Goal: Check status: Check status

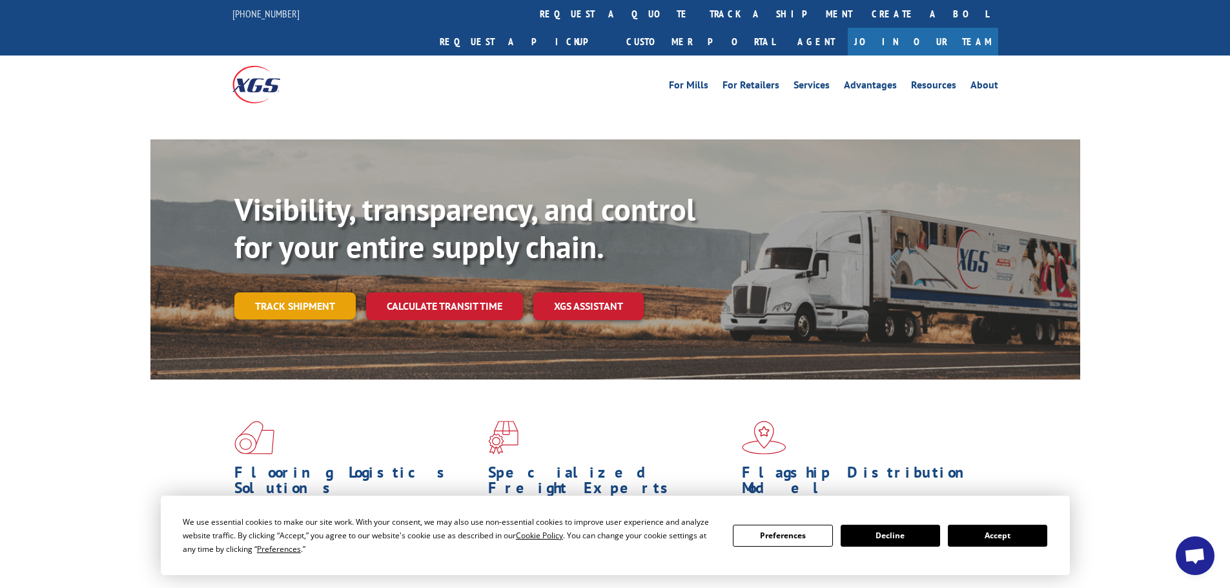
click at [309, 281] on div "Visibility, transparency, and control for your entire supply chain. Track shipm…" at bounding box center [657, 281] width 846 height 180
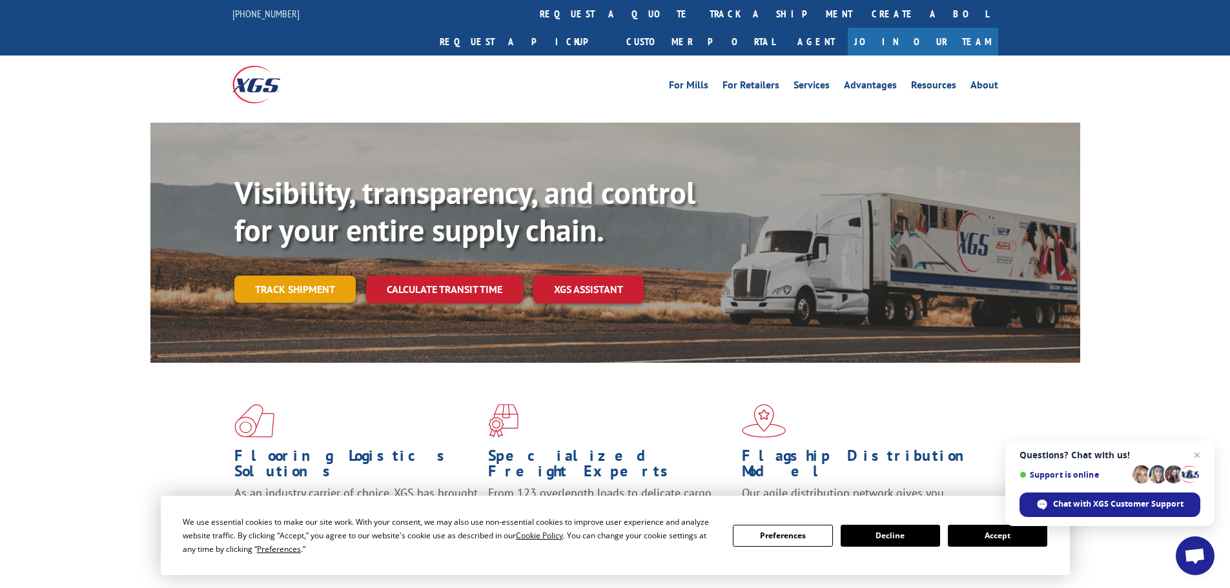
click at [303, 276] on link "Track shipment" at bounding box center [294, 289] width 121 height 27
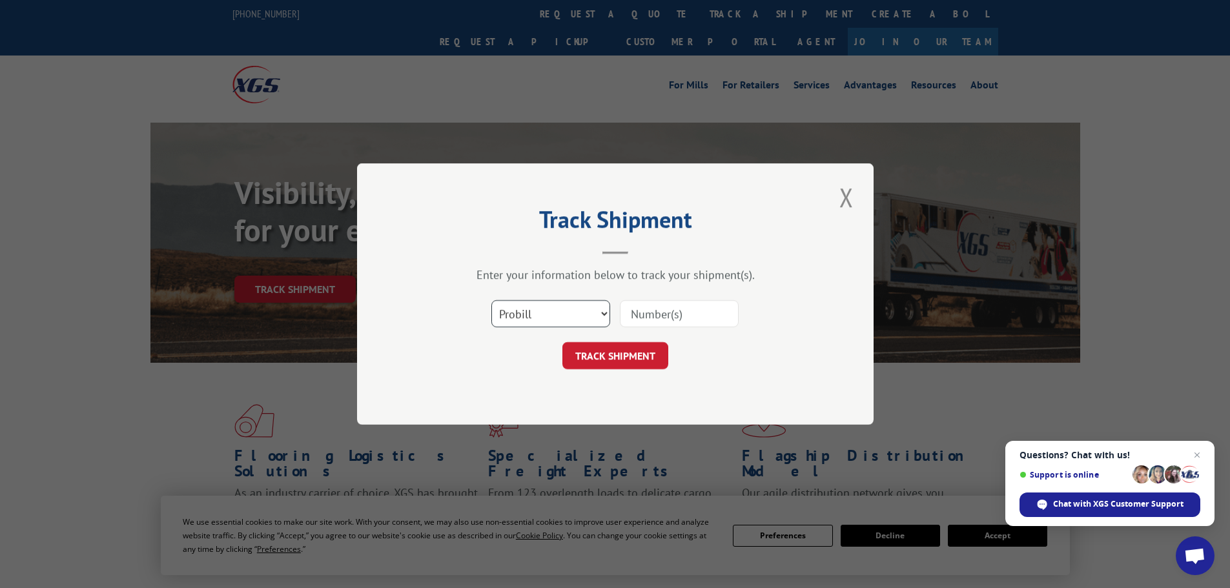
click at [541, 310] on select "Select category... Probill BOL PO" at bounding box center [550, 313] width 119 height 27
select select "bol"
click at [491, 300] on select "Select category... Probill BOL PO" at bounding box center [550, 313] width 119 height 27
click at [669, 323] on input at bounding box center [679, 313] width 119 height 27
click at [680, 312] on input at bounding box center [679, 313] width 119 height 27
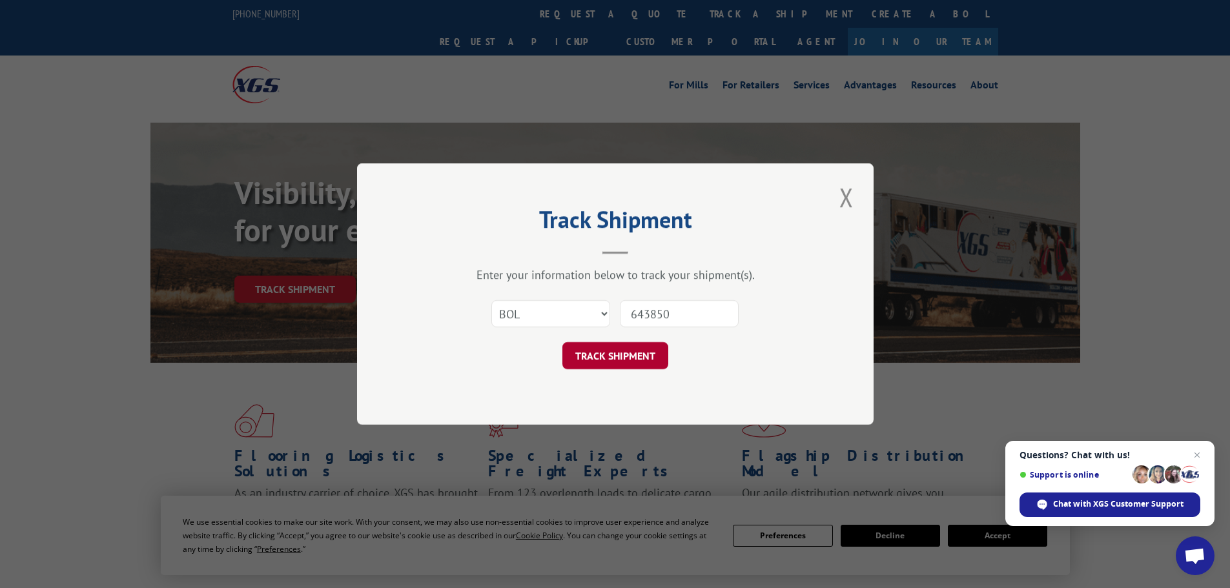
type input "643850"
click at [627, 354] on button "TRACK SHIPMENT" at bounding box center [615, 355] width 106 height 27
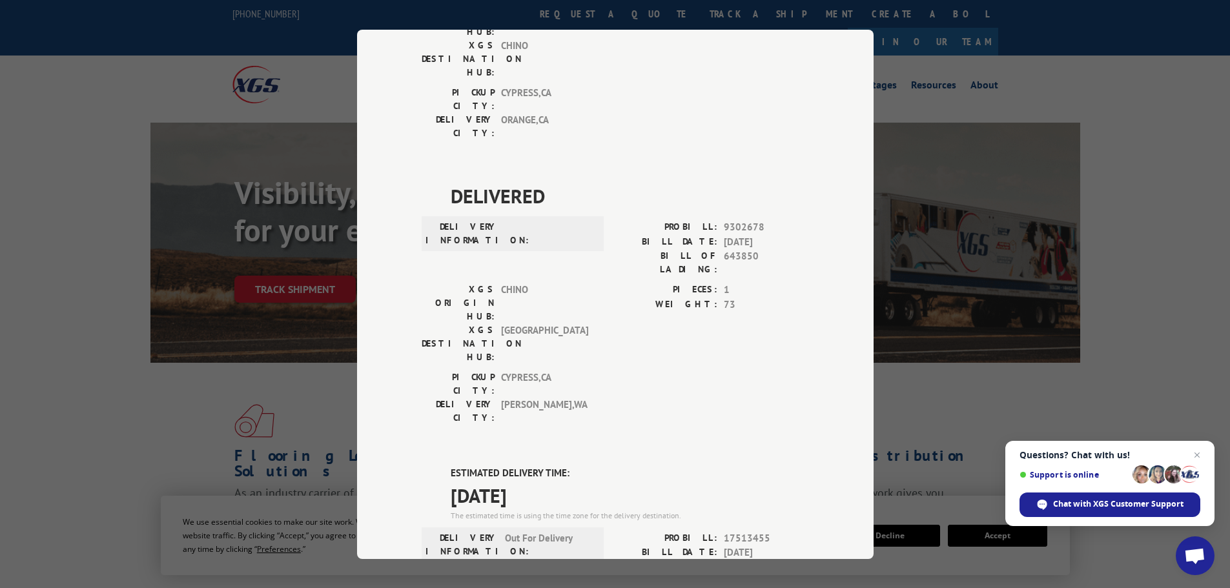
scroll to position [258, 0]
